Goal: Information Seeking & Learning: Learn about a topic

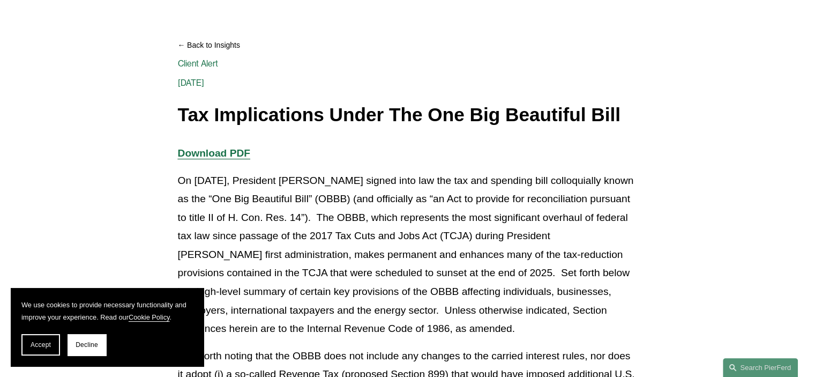
scroll to position [107, 0]
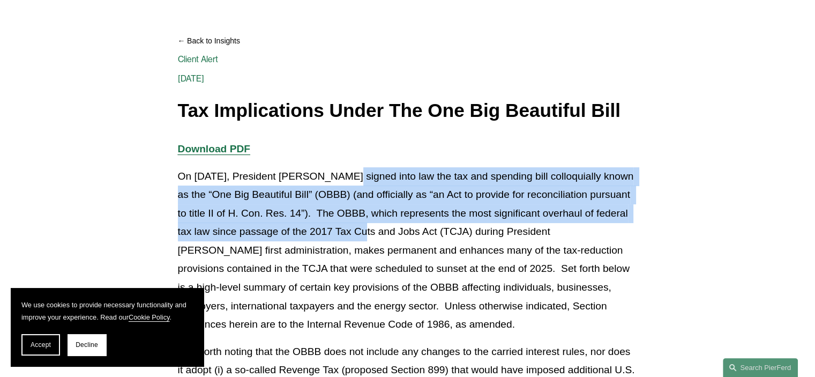
drag, startPoint x: 337, startPoint y: 182, endPoint x: 340, endPoint y: 237, distance: 55.8
click at [340, 237] on p "On [DATE], President [PERSON_NAME] signed into law the tax and spending bill co…" at bounding box center [408, 250] width 460 height 167
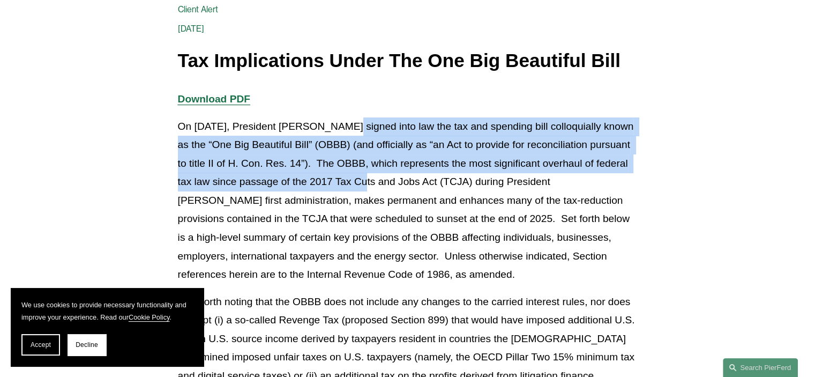
scroll to position [268, 0]
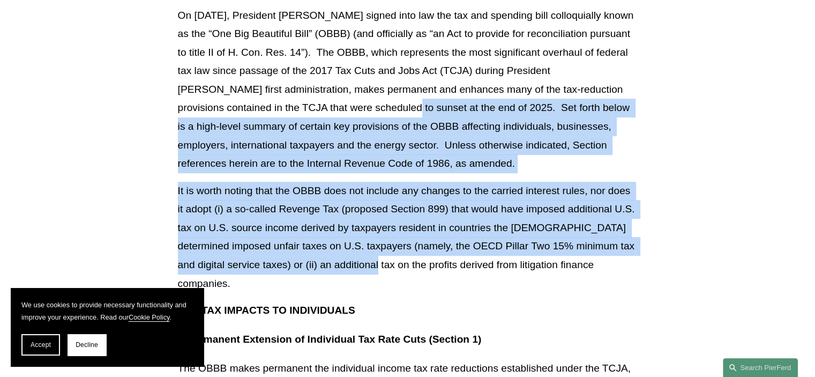
drag, startPoint x: 353, startPoint y: 113, endPoint x: 348, endPoint y: 261, distance: 148.5
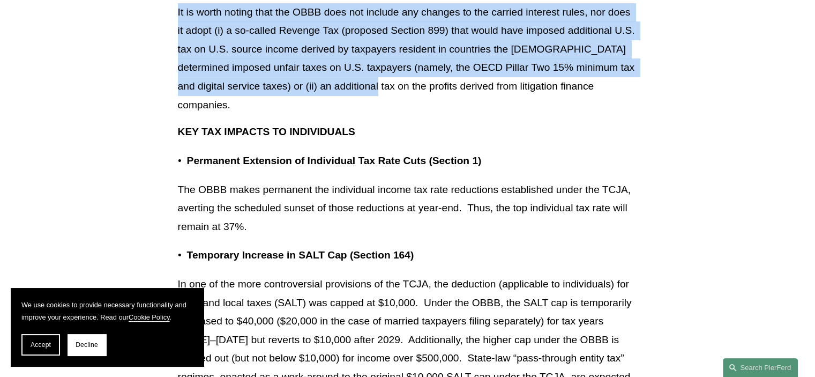
scroll to position [429, 0]
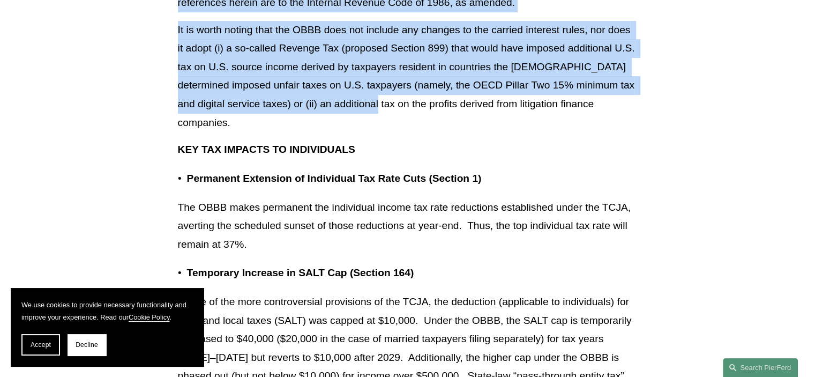
click at [359, 47] on p "It is worth noting that the OBBB does not include any changes to the carried in…" at bounding box center [408, 76] width 460 height 111
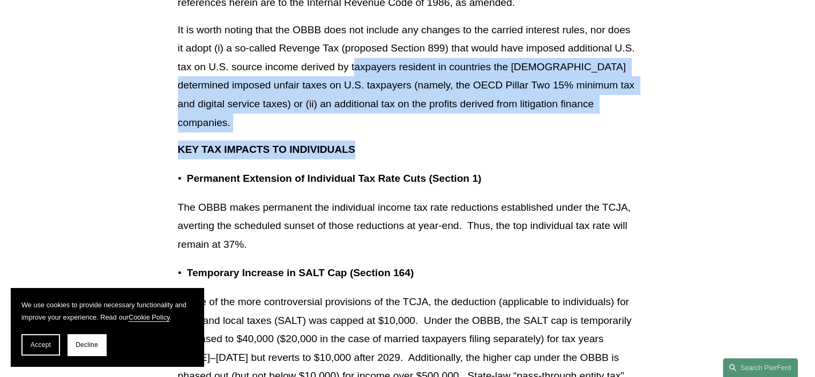
drag, startPoint x: 355, startPoint y: 70, endPoint x: 352, endPoint y: 132, distance: 62.2
drag, startPoint x: 349, startPoint y: 200, endPoint x: 286, endPoint y: 194, distance: 64.0
click at [348, 219] on p "The OBBB makes permanent the individual income tax rate reductions established …" at bounding box center [408, 226] width 460 height 56
drag, startPoint x: 269, startPoint y: 192, endPoint x: 268, endPoint y: 220, distance: 27.9
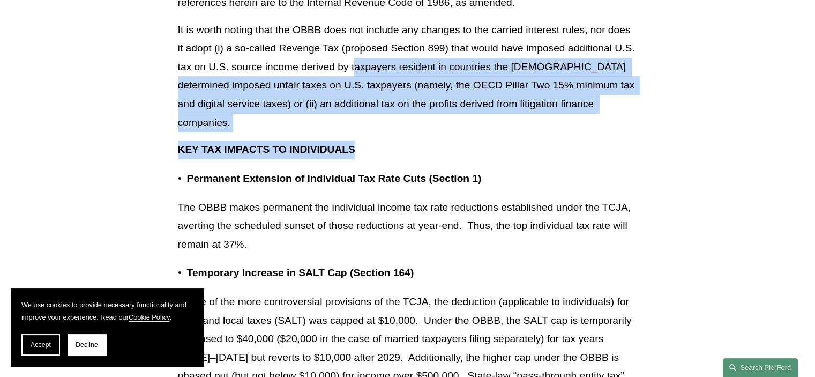
click at [268, 220] on p "The OBBB makes permanent the individual income tax rate reductions established …" at bounding box center [408, 226] width 460 height 56
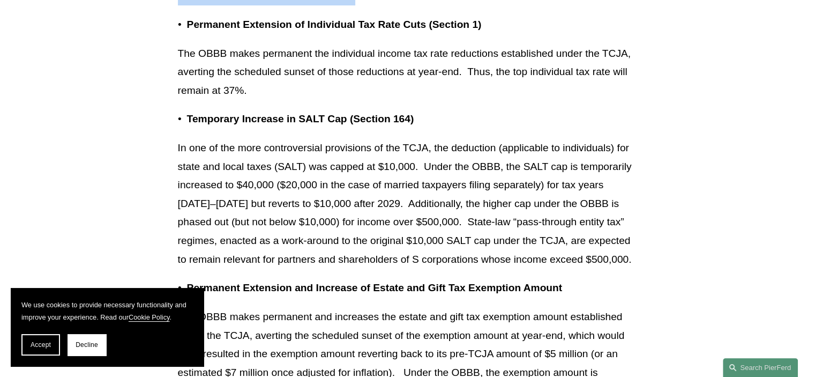
scroll to position [589, 0]
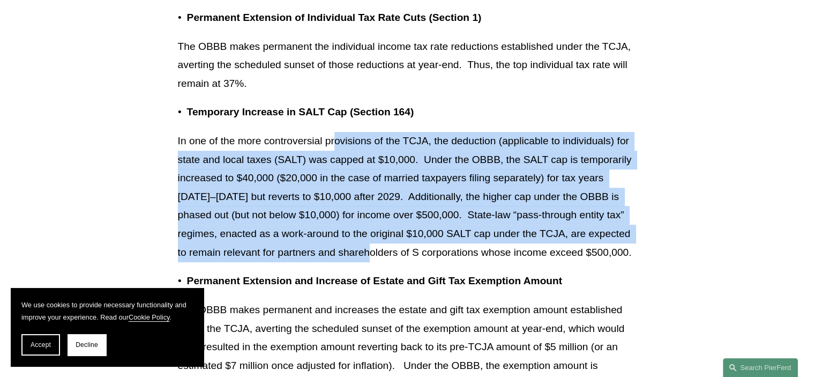
drag, startPoint x: 335, startPoint y: 122, endPoint x: 343, endPoint y: 237, distance: 116.0
click at [343, 237] on p "In one of the more controversial provisions of the TCJA, the deduction (applica…" at bounding box center [408, 197] width 460 height 130
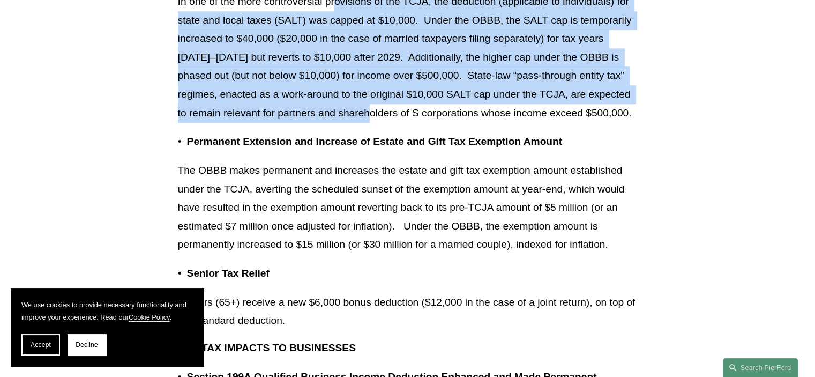
scroll to position [750, 0]
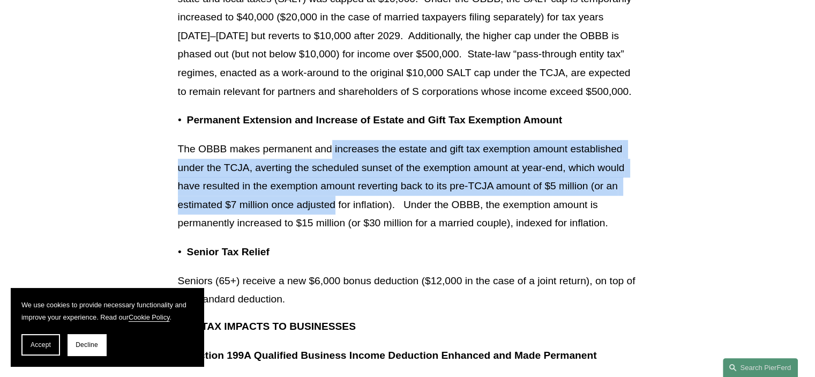
drag, startPoint x: 331, startPoint y: 134, endPoint x: 335, endPoint y: 196, distance: 61.8
click at [335, 196] on p "The OBBB makes permanent and increases the estate and gift tax exemption amount…" at bounding box center [408, 186] width 460 height 93
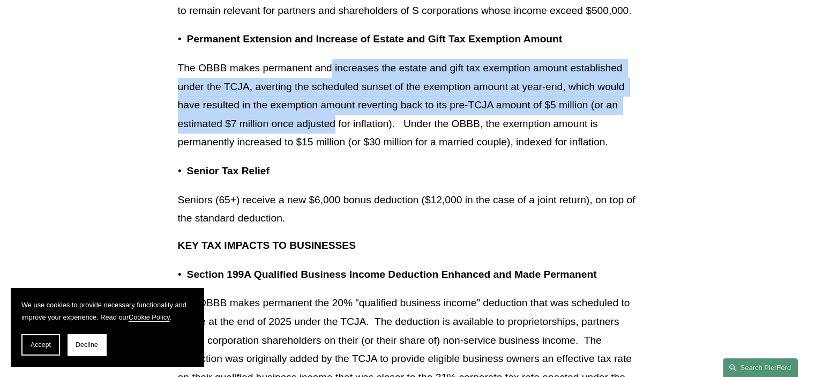
scroll to position [911, 0]
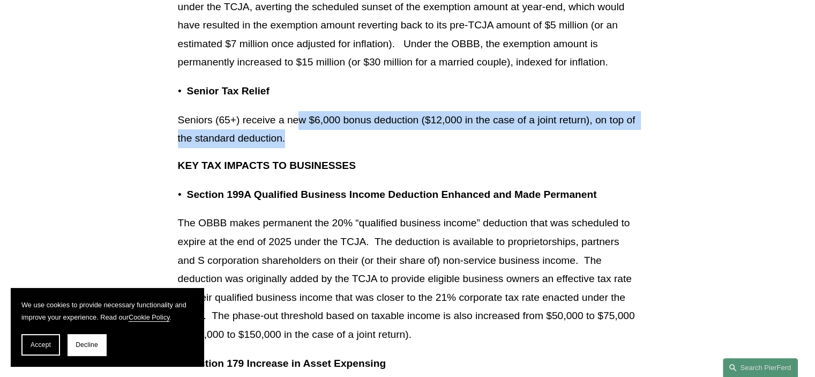
drag, startPoint x: 302, startPoint y: 104, endPoint x: 302, endPoint y: 118, distance: 13.9
click at [302, 117] on p "Seniors (65+) receive a new $6,000 bonus deduction ($12,000 in the case of a jo…" at bounding box center [408, 129] width 460 height 37
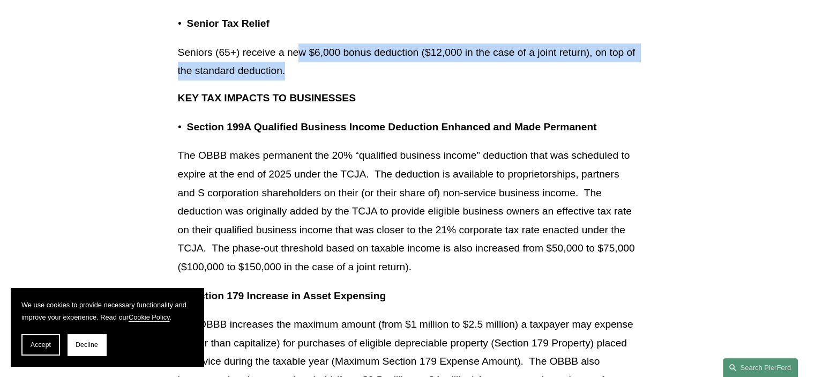
scroll to position [1018, 0]
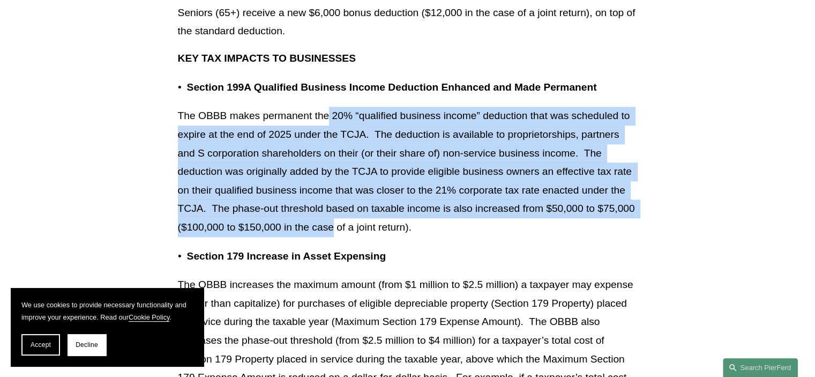
drag, startPoint x: 329, startPoint y: 94, endPoint x: 333, endPoint y: 209, distance: 115.3
click at [333, 209] on p "The OBBB makes permanent the 20% “qualified business income” deduction that was…" at bounding box center [408, 172] width 460 height 130
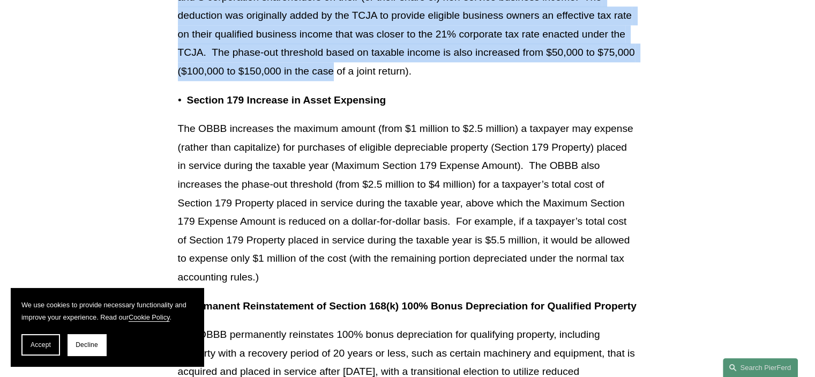
scroll to position [1179, 0]
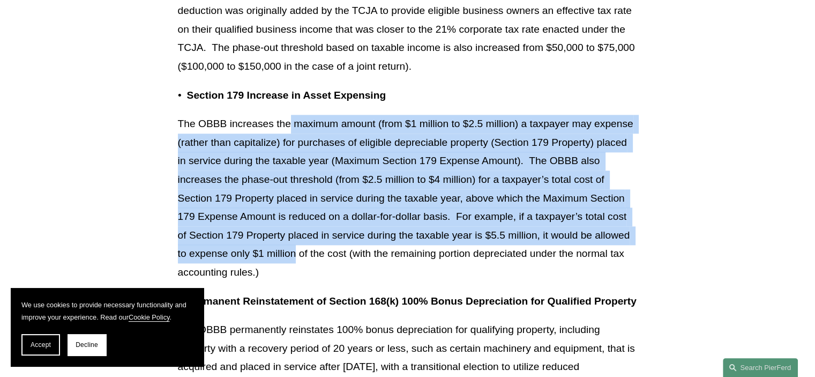
drag, startPoint x: 291, startPoint y: 104, endPoint x: 295, endPoint y: 243, distance: 138.3
click at [295, 243] on p "The OBBB increases the maximum amount (from $1 million to $2.5 million) a taxpa…" at bounding box center [408, 198] width 460 height 167
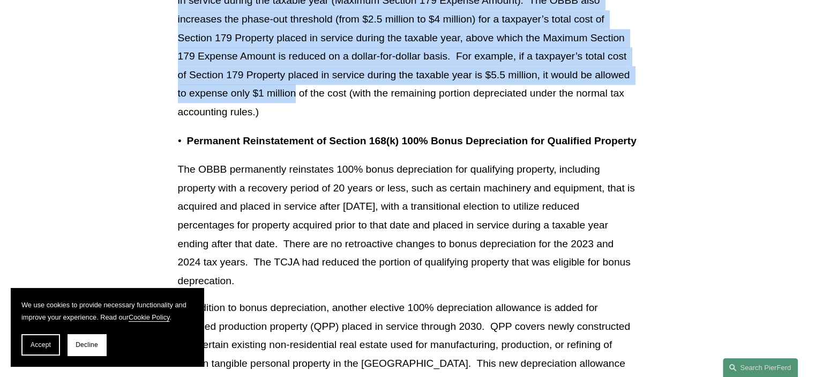
scroll to position [1339, 0]
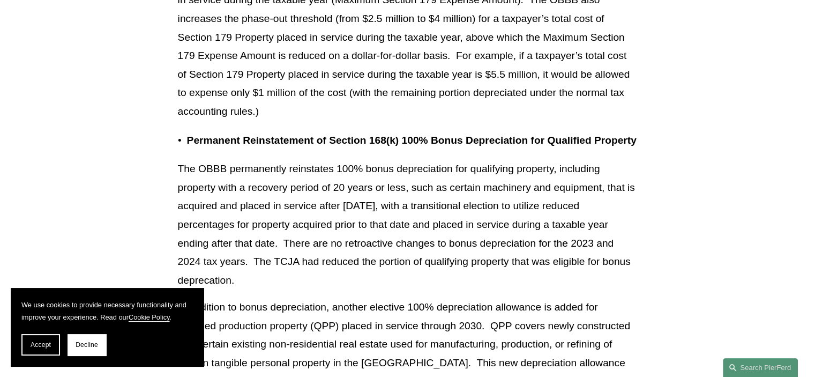
click at [319, 160] on p "The OBBB permanently reinstates 100% bonus depreciation for qualifying property…" at bounding box center [408, 225] width 460 height 130
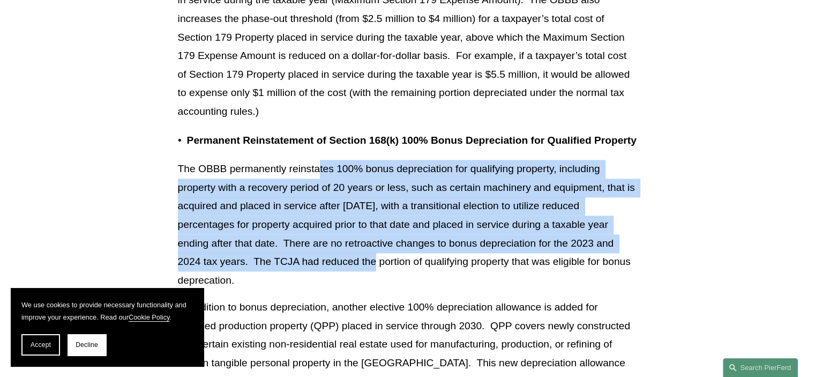
drag, startPoint x: 319, startPoint y: 158, endPoint x: 326, endPoint y: 248, distance: 89.7
click at [326, 248] on p "The OBBB permanently reinstates 100% bonus depreciation for qualifying property…" at bounding box center [408, 225] width 460 height 130
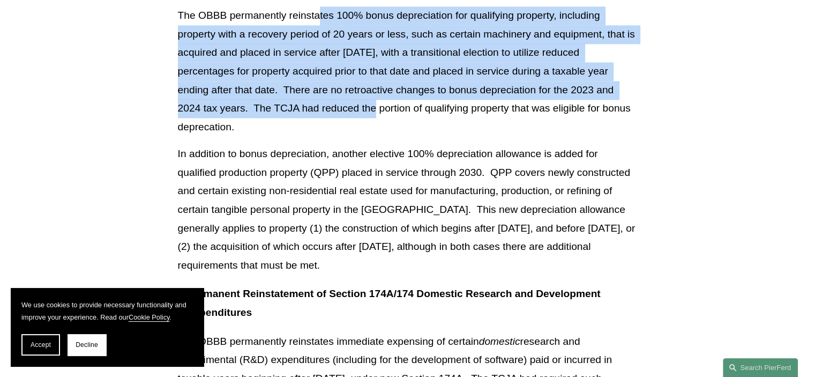
scroll to position [1500, 0]
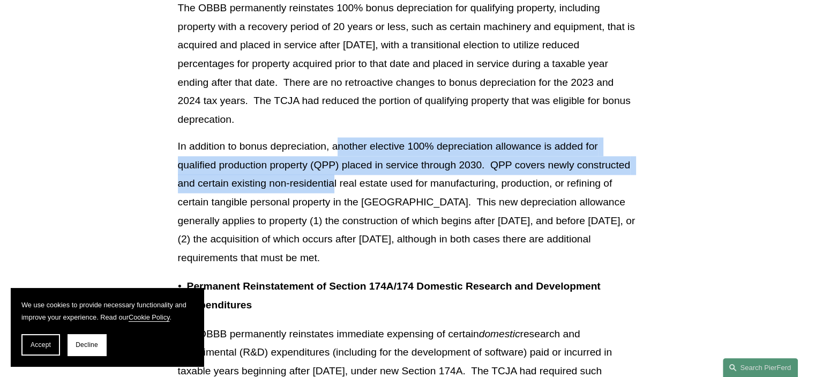
drag, startPoint x: 336, startPoint y: 133, endPoint x: 334, endPoint y: 162, distance: 29.6
click at [334, 162] on p "In addition to bonus depreciation, another elective 100% depreciation allowance…" at bounding box center [408, 202] width 460 height 130
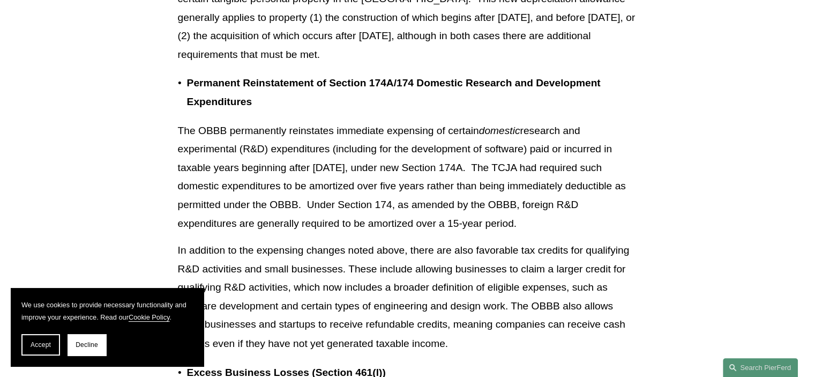
scroll to position [1714, 0]
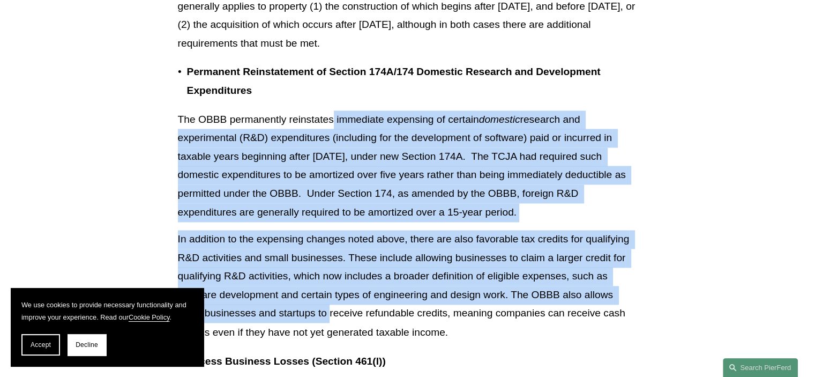
drag, startPoint x: 333, startPoint y: 102, endPoint x: 329, endPoint y: 297, distance: 195.0
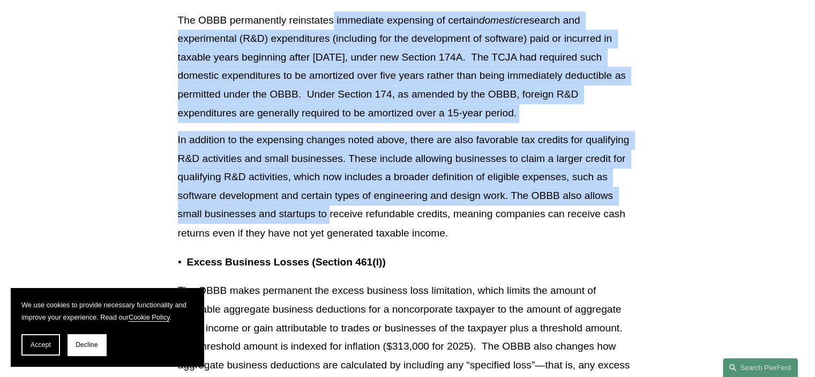
scroll to position [1929, 0]
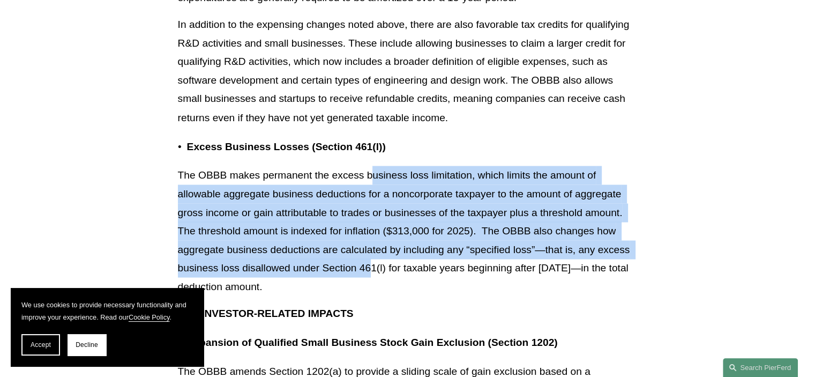
drag, startPoint x: 373, startPoint y: 151, endPoint x: 373, endPoint y: 258, distance: 107.7
click at [373, 258] on p "The OBBB makes permanent the excess business loss limitation, which limits the …" at bounding box center [408, 231] width 460 height 130
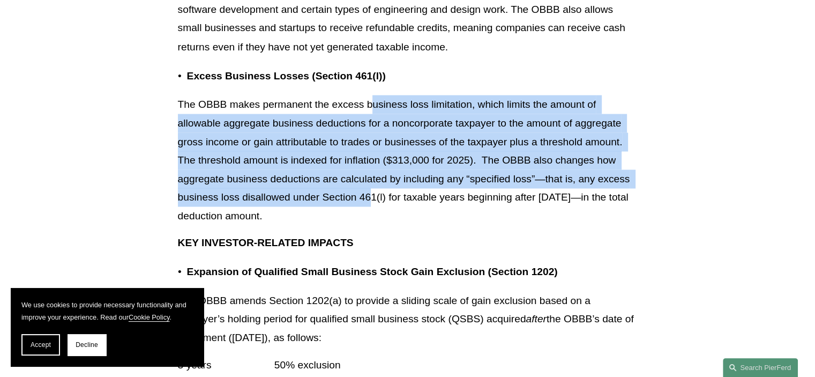
scroll to position [2143, 0]
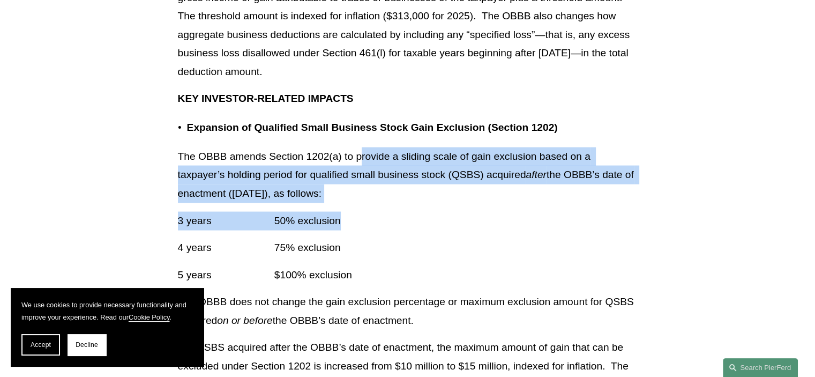
drag, startPoint x: 362, startPoint y: 129, endPoint x: 361, endPoint y: 194, distance: 65.4
drag, startPoint x: 327, startPoint y: 138, endPoint x: 327, endPoint y: 192, distance: 54.6
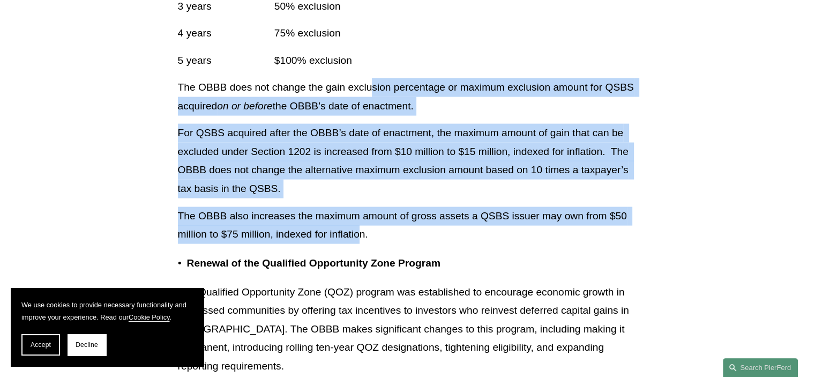
drag, startPoint x: 369, startPoint y: 70, endPoint x: 362, endPoint y: 214, distance: 144.8
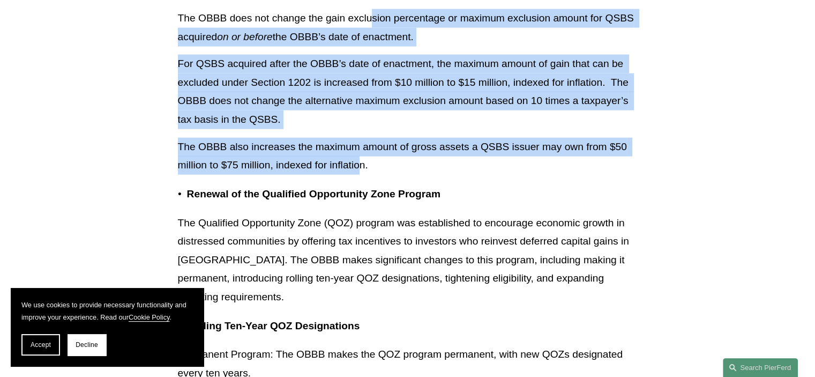
scroll to position [2518, 0]
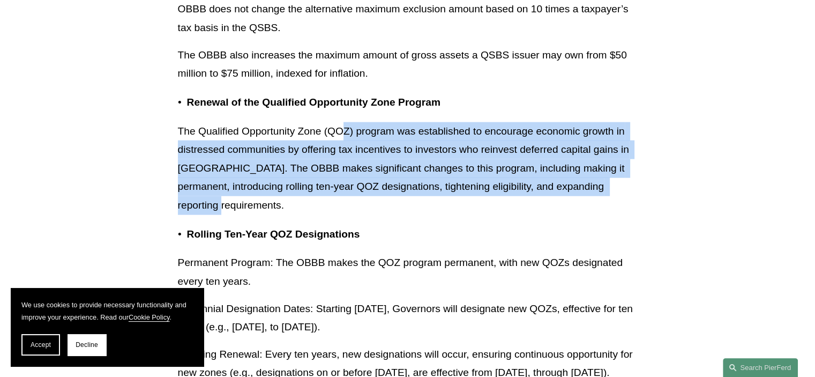
drag, startPoint x: 343, startPoint y: 113, endPoint x: 342, endPoint y: 186, distance: 72.9
click at [342, 186] on p "The Qualified Opportunity Zone (QOZ) program was established to encourage econo…" at bounding box center [408, 168] width 460 height 93
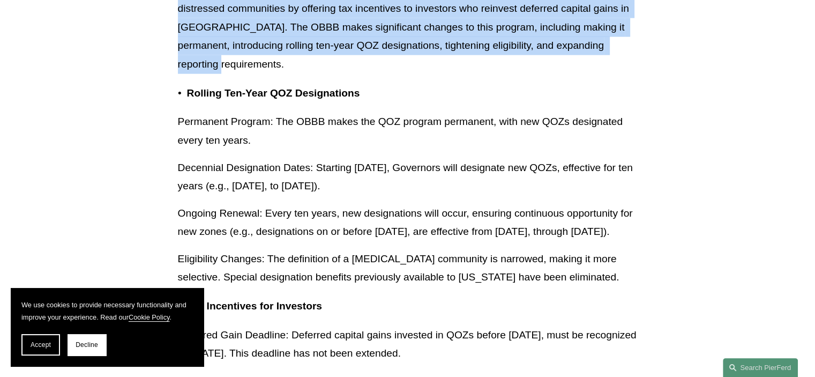
scroll to position [2679, 0]
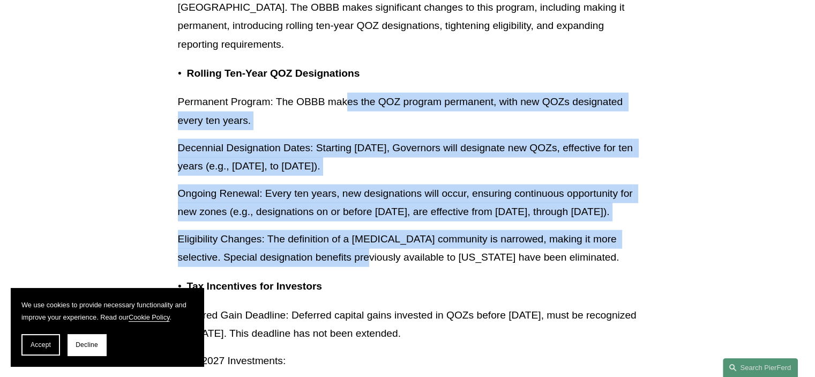
drag, startPoint x: 345, startPoint y: 76, endPoint x: 343, endPoint y: 257, distance: 181.1
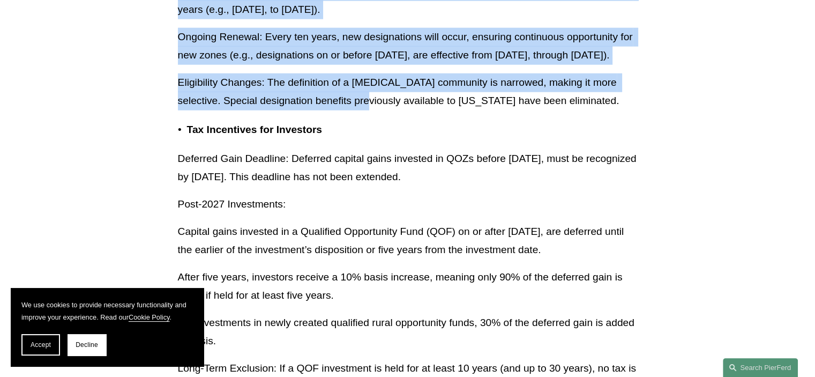
scroll to position [2839, 0]
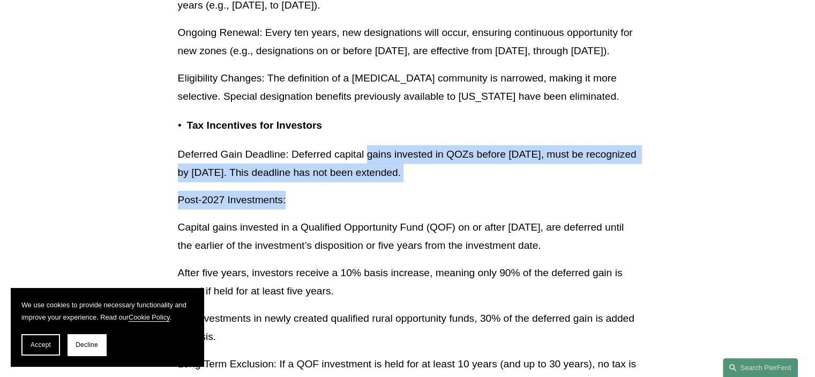
drag, startPoint x: 366, startPoint y: 158, endPoint x: 363, endPoint y: 190, distance: 32.3
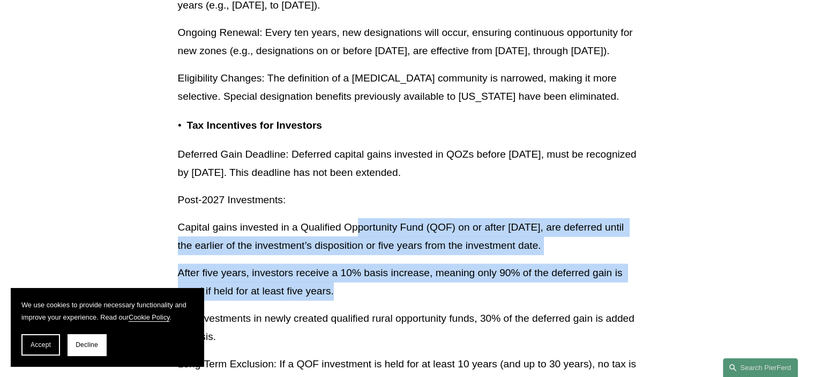
drag, startPoint x: 359, startPoint y: 220, endPoint x: 351, endPoint y: 295, distance: 75.4
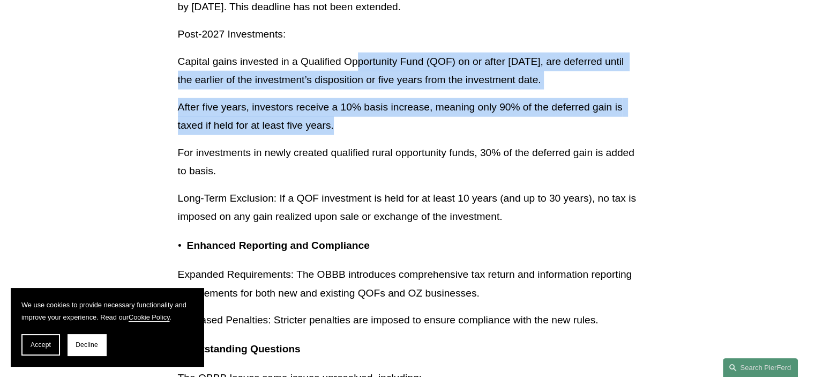
scroll to position [3054, 0]
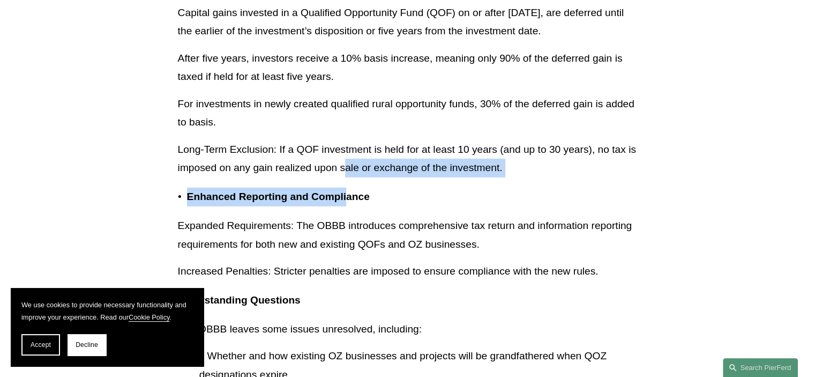
drag, startPoint x: 344, startPoint y: 163, endPoint x: 345, endPoint y: 179, distance: 16.1
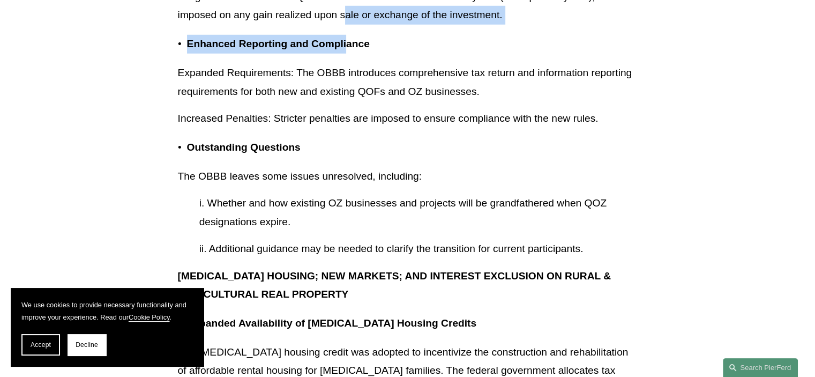
scroll to position [3214, 0]
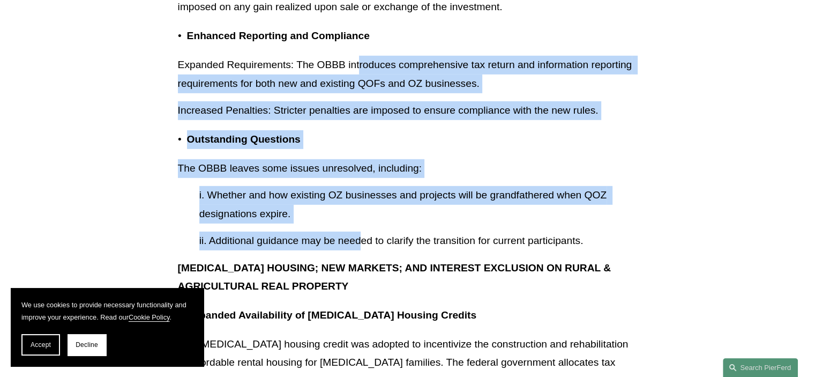
drag, startPoint x: 360, startPoint y: 72, endPoint x: 360, endPoint y: 237, distance: 164.5
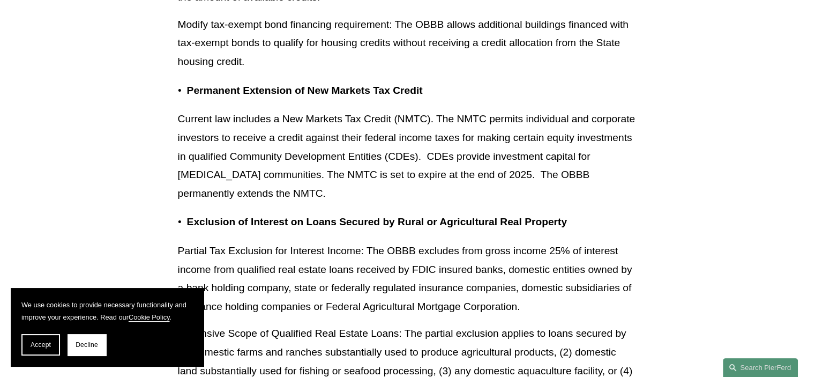
scroll to position [3697, 0]
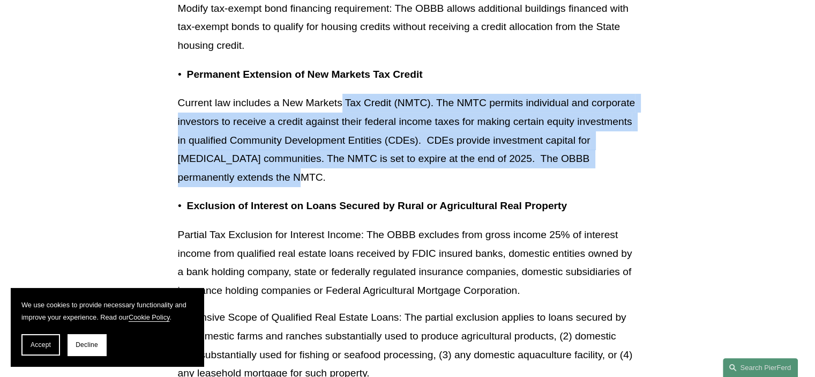
drag, startPoint x: 340, startPoint y: 109, endPoint x: 336, endPoint y: 182, distance: 73.0
click at [336, 182] on p "Current law includes a New Markets Tax Credit (NMTC). The NMTC permits individu…" at bounding box center [408, 140] width 460 height 93
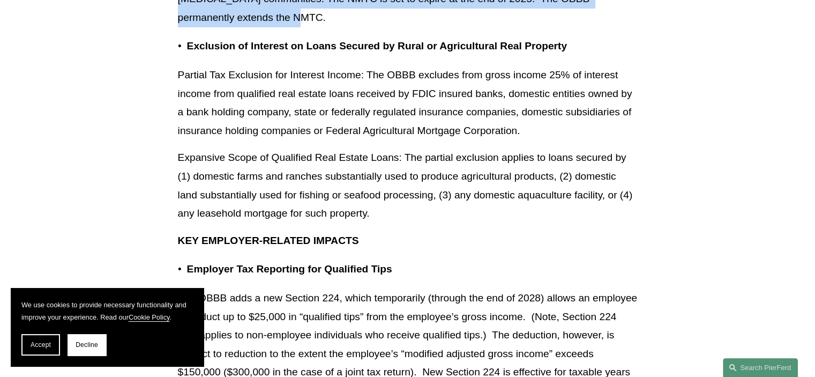
scroll to position [3857, 0]
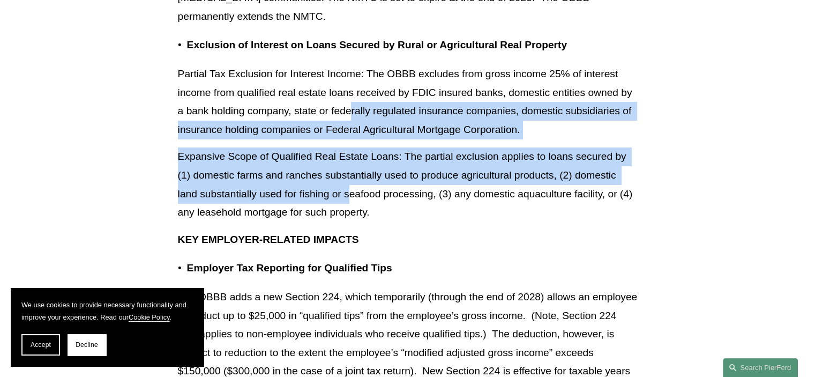
drag, startPoint x: 351, startPoint y: 174, endPoint x: 351, endPoint y: 193, distance: 19.3
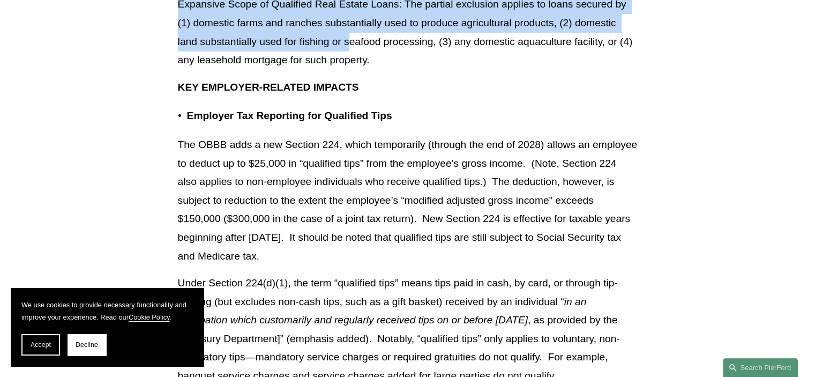
scroll to position [4018, 0]
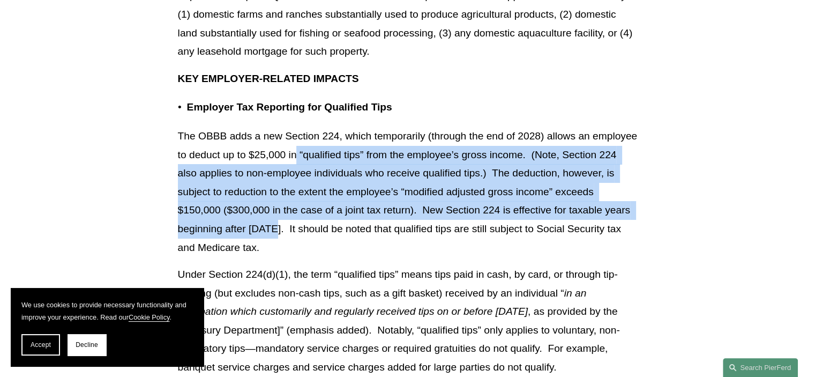
drag, startPoint x: 345, startPoint y: 149, endPoint x: 345, endPoint y: 233, distance: 84.1
click at [345, 233] on p "The OBBB adds a new Section 224, which temporarily (through the end of 2028) al…" at bounding box center [408, 192] width 460 height 130
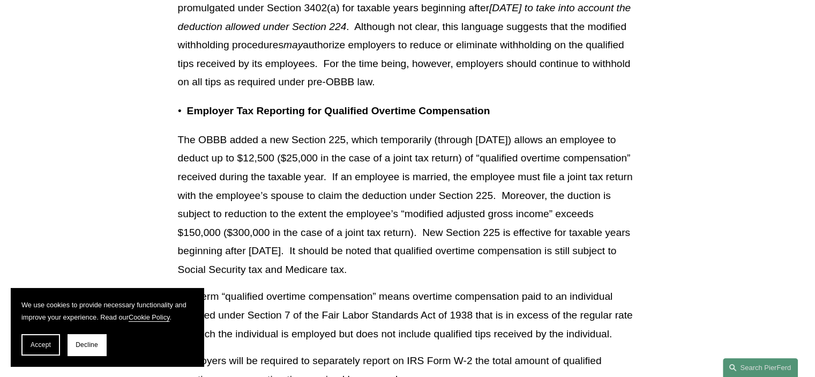
scroll to position [4607, 0]
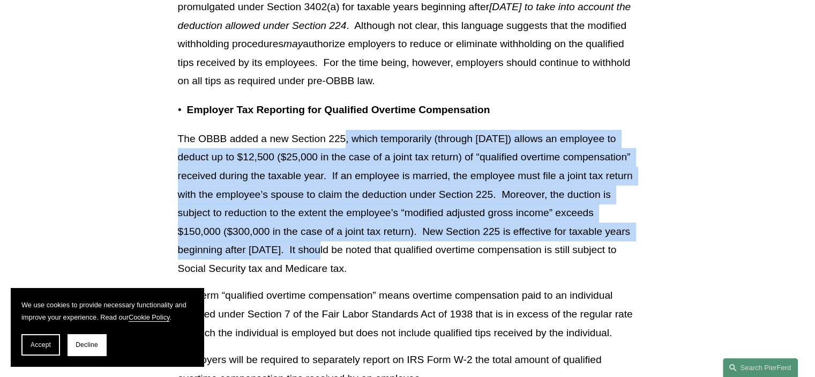
drag, startPoint x: 347, startPoint y: 137, endPoint x: 342, endPoint y: 252, distance: 115.3
click at [342, 252] on p "The OBBB added a new Section 225, which temporarily (through [DATE]) allows an …" at bounding box center [408, 204] width 460 height 148
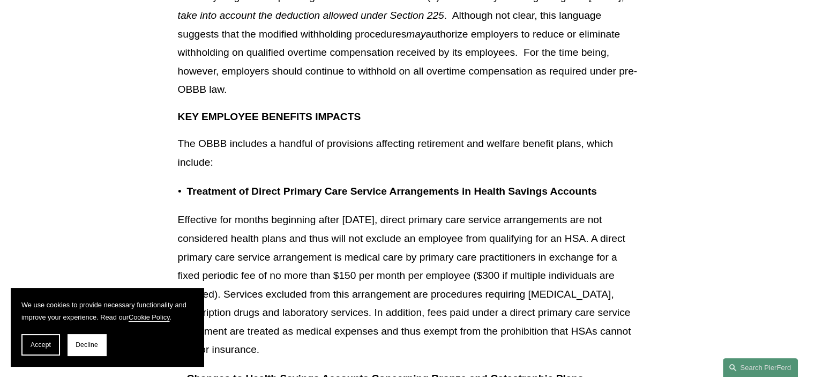
scroll to position [5143, 0]
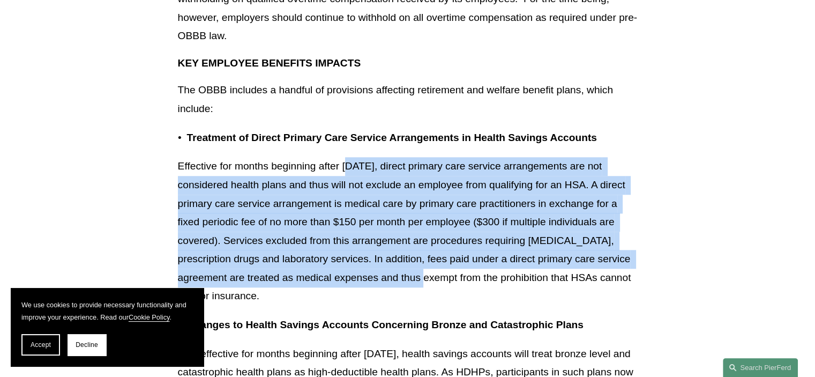
drag, startPoint x: 351, startPoint y: 169, endPoint x: 352, endPoint y: 281, distance: 112.5
click at [352, 281] on p "Effective for months beginning after [DATE], direct primary care service arrang…" at bounding box center [408, 231] width 460 height 148
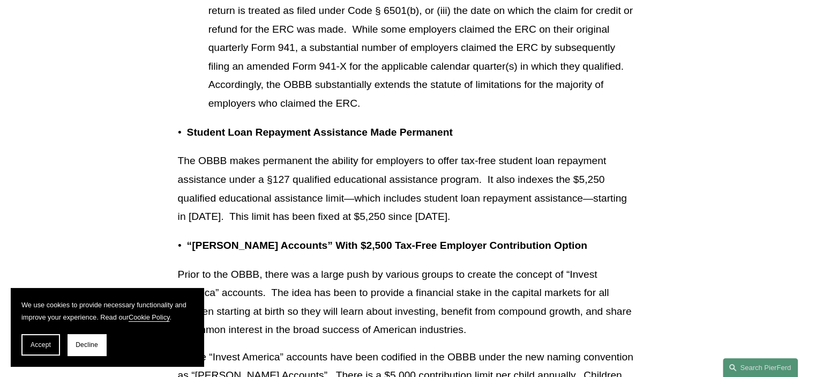
scroll to position [6750, 0]
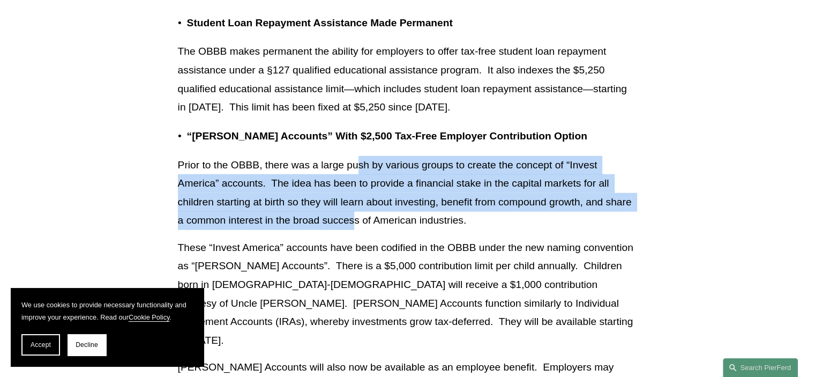
drag, startPoint x: 356, startPoint y: 151, endPoint x: 353, endPoint y: 211, distance: 60.1
click at [353, 211] on p "Prior to the OBBB, there was a large push by various groups to create the conce…" at bounding box center [408, 193] width 460 height 74
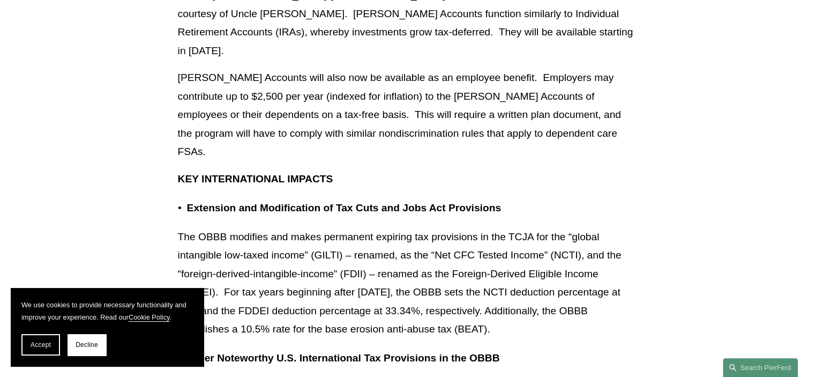
scroll to position [7072, 0]
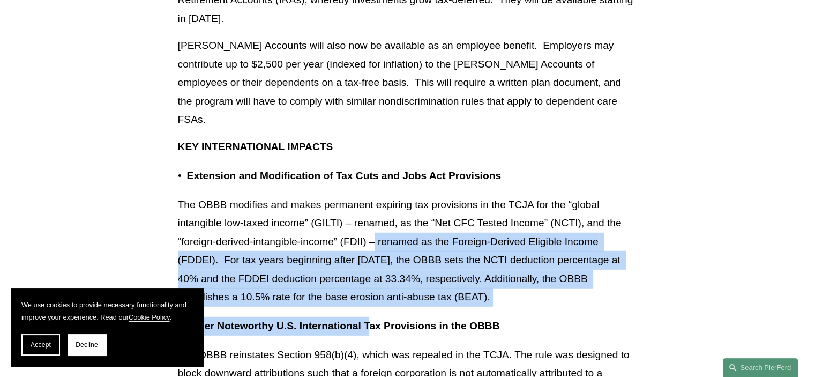
drag, startPoint x: 375, startPoint y: 207, endPoint x: 372, endPoint y: 256, distance: 48.9
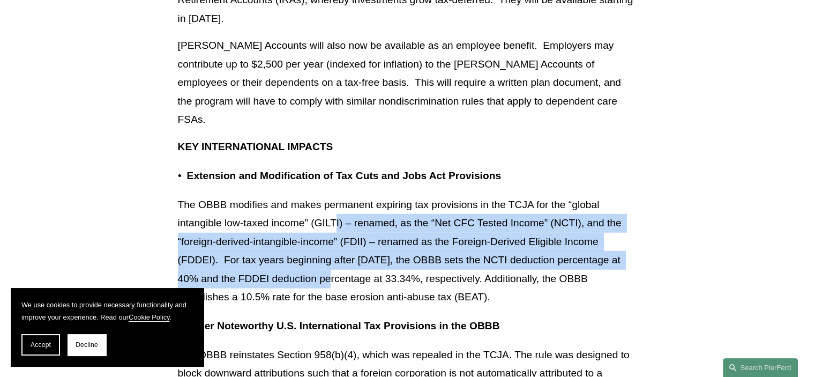
drag, startPoint x: 335, startPoint y: 170, endPoint x: 343, endPoint y: 230, distance: 61.0
click at [343, 229] on p "The OBBB modifies and makes permanent expiring tax provisions in the TCJA for t…" at bounding box center [408, 251] width 460 height 111
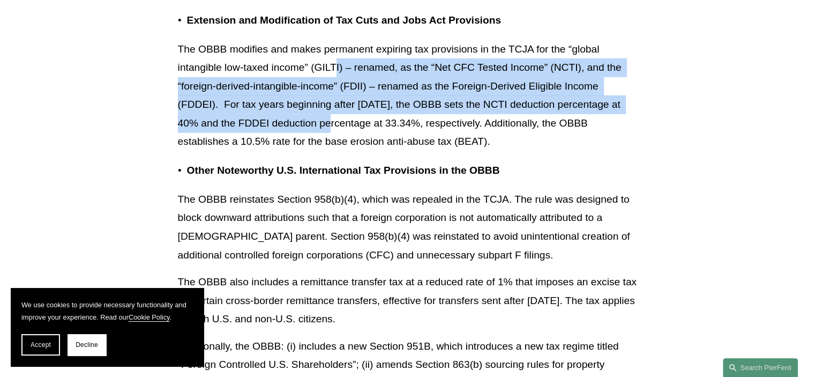
scroll to position [7232, 0]
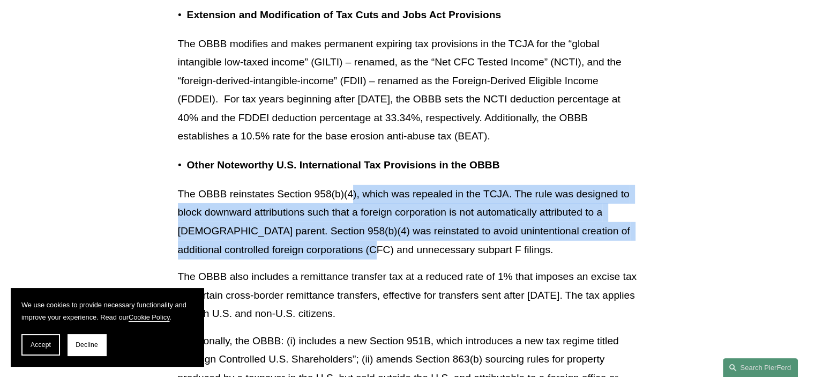
drag, startPoint x: 351, startPoint y: 137, endPoint x: 358, endPoint y: 196, distance: 59.9
click at [358, 196] on p "The OBBB reinstates Section 958(b)(4), which was repealed in the TCJA. The rule…" at bounding box center [408, 222] width 460 height 74
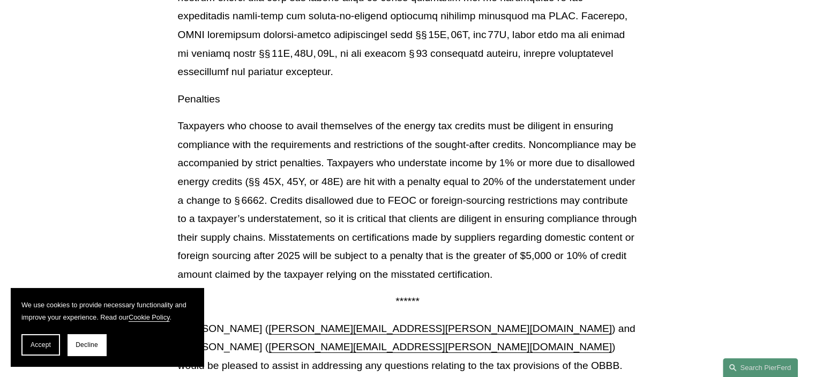
scroll to position [12376, 0]
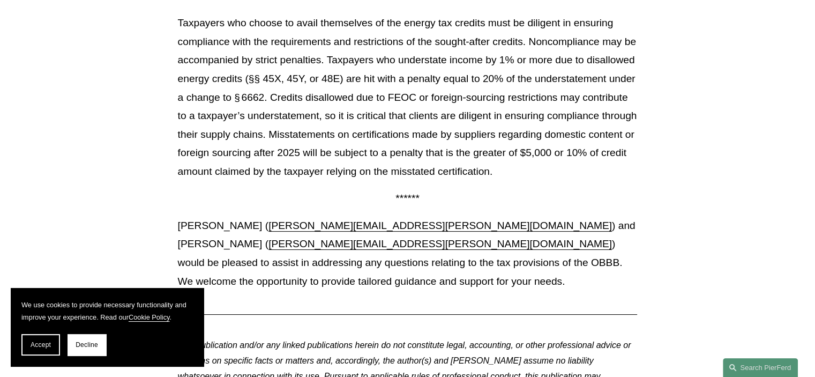
click at [364, 48] on p "Taxpayers who choose to avail themselves of the energy tax credits must be dili…" at bounding box center [408, 97] width 460 height 167
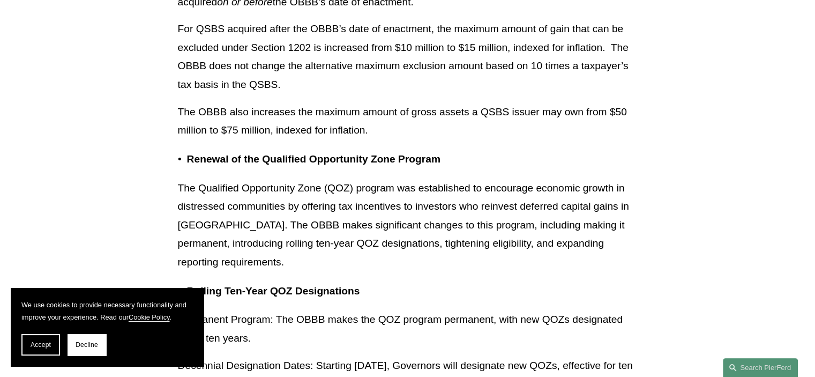
scroll to position [2806, 0]
